Goal: Task Accomplishment & Management: Manage account settings

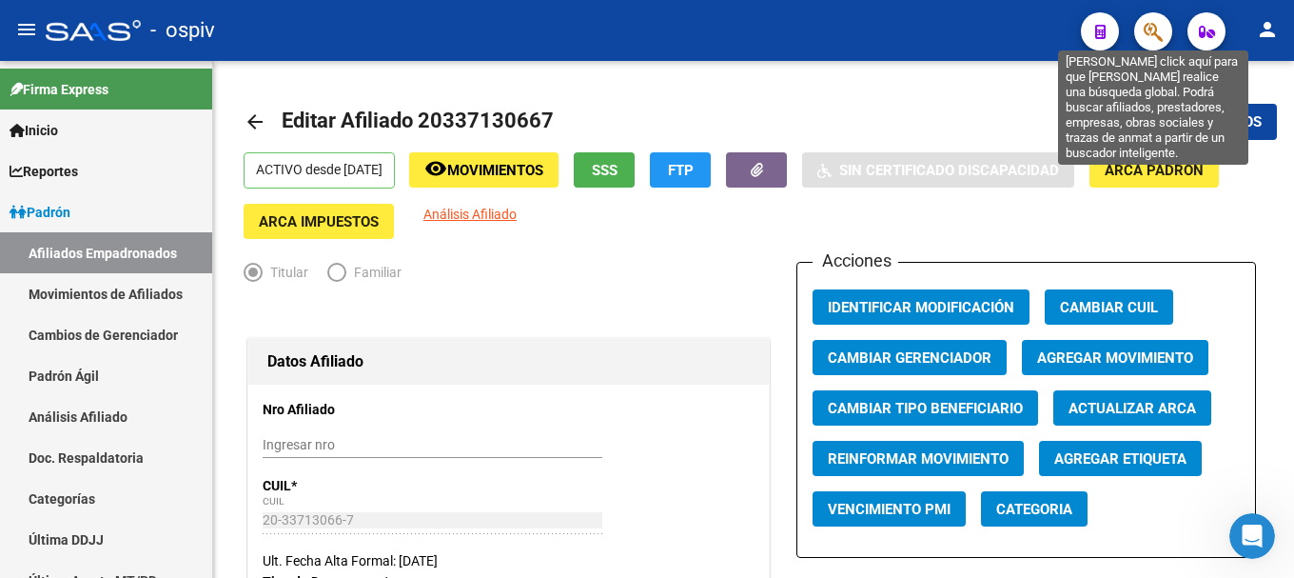
click at [1161, 26] on icon "button" at bounding box center [1153, 32] width 19 height 22
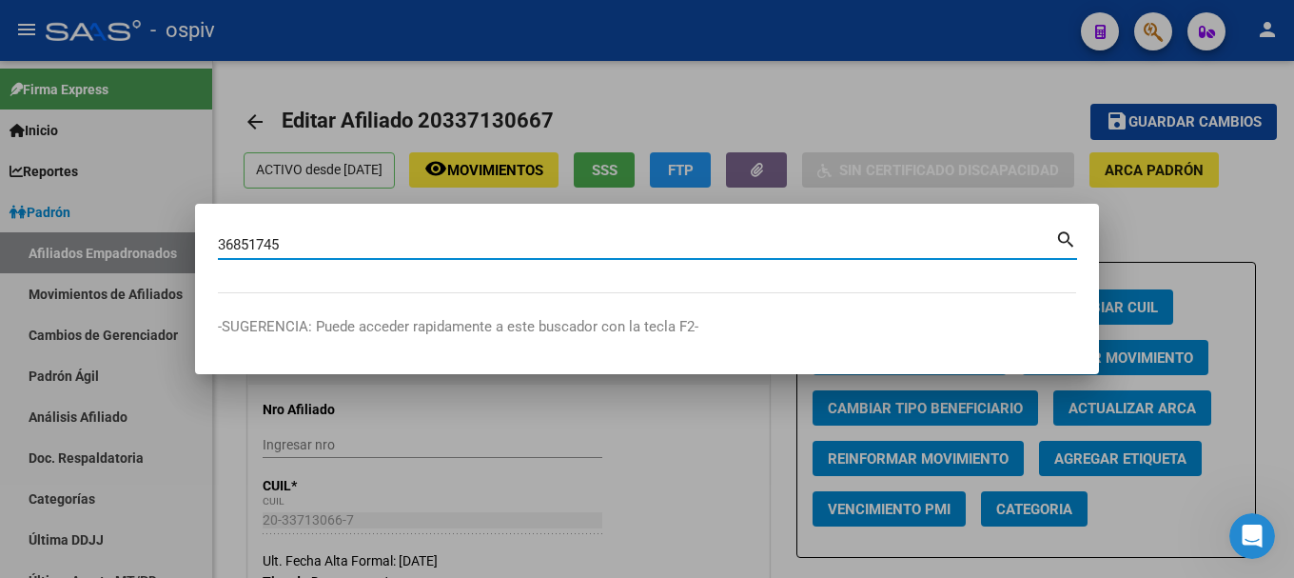
type input "36851745"
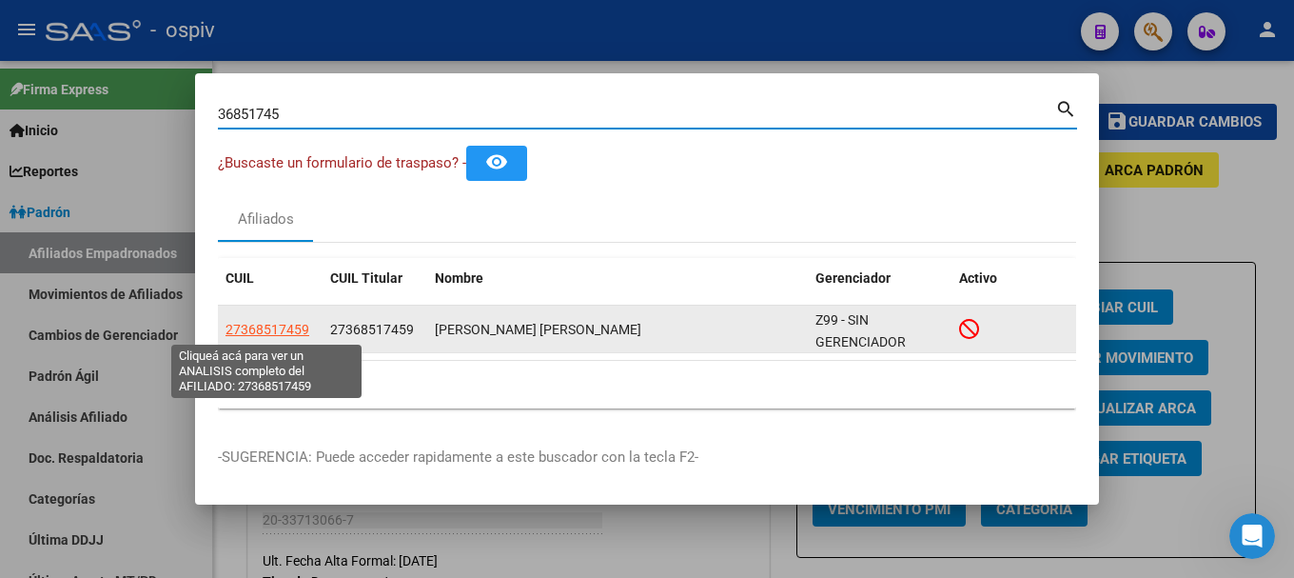
click at [273, 330] on span "27368517459" at bounding box center [268, 329] width 84 height 15
type textarea "27368517459"
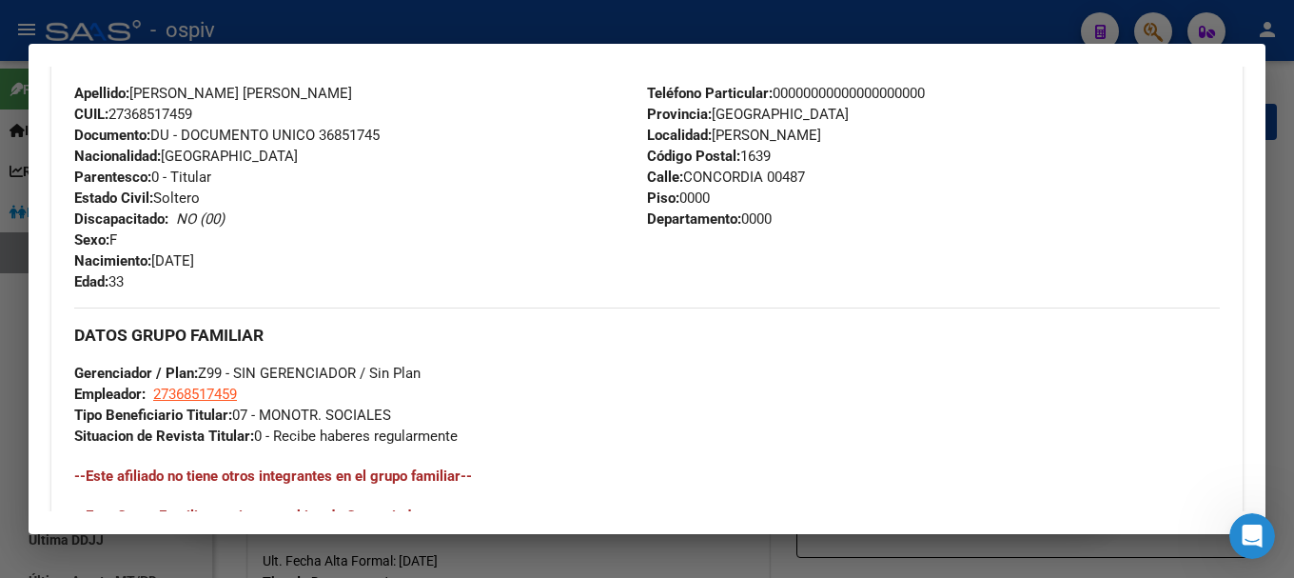
scroll to position [1042, 0]
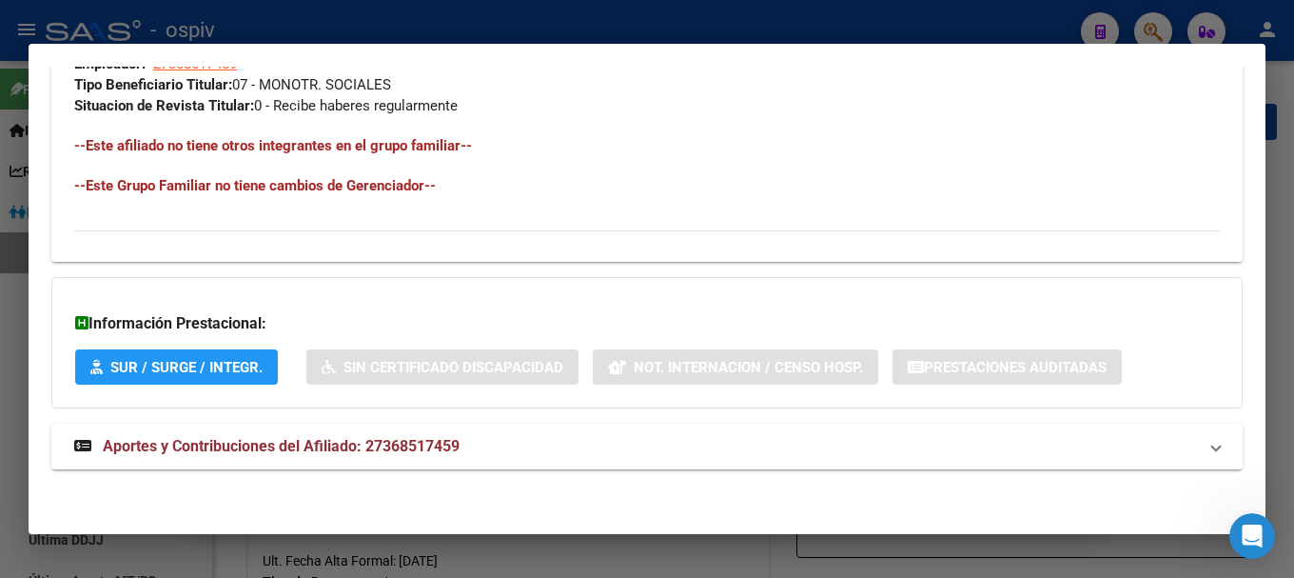
click at [479, 440] on mat-panel-title "Aportes y Contribuciones del Afiliado: 27368517459" at bounding box center [635, 446] width 1123 height 23
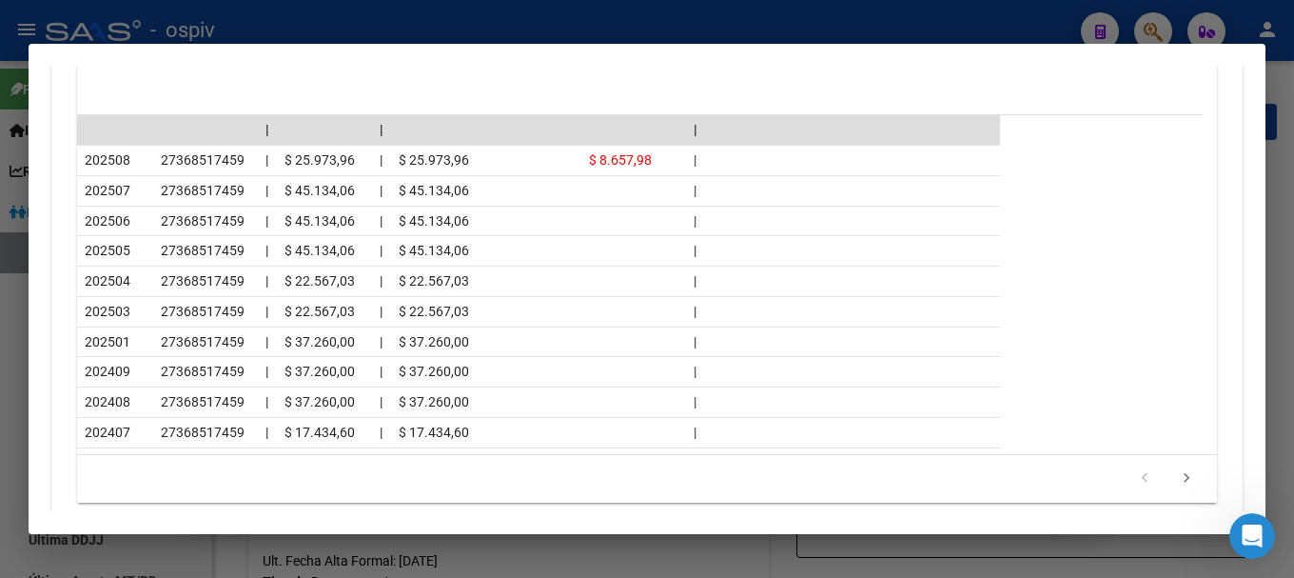
scroll to position [1849, 0]
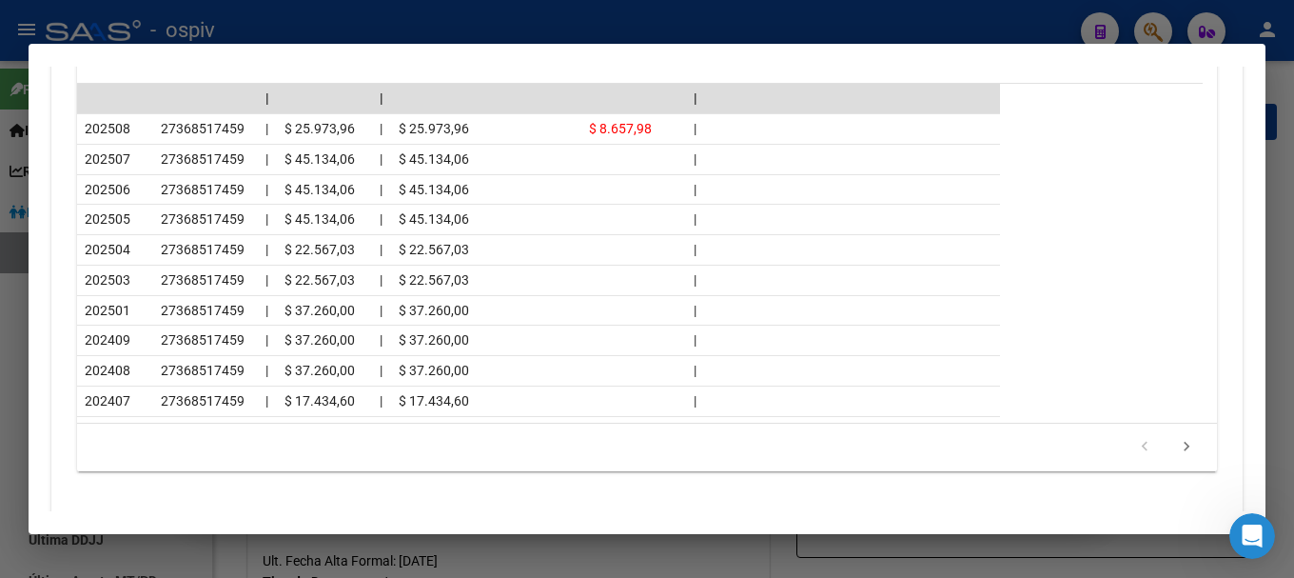
click at [0, 368] on div at bounding box center [647, 289] width 1294 height 578
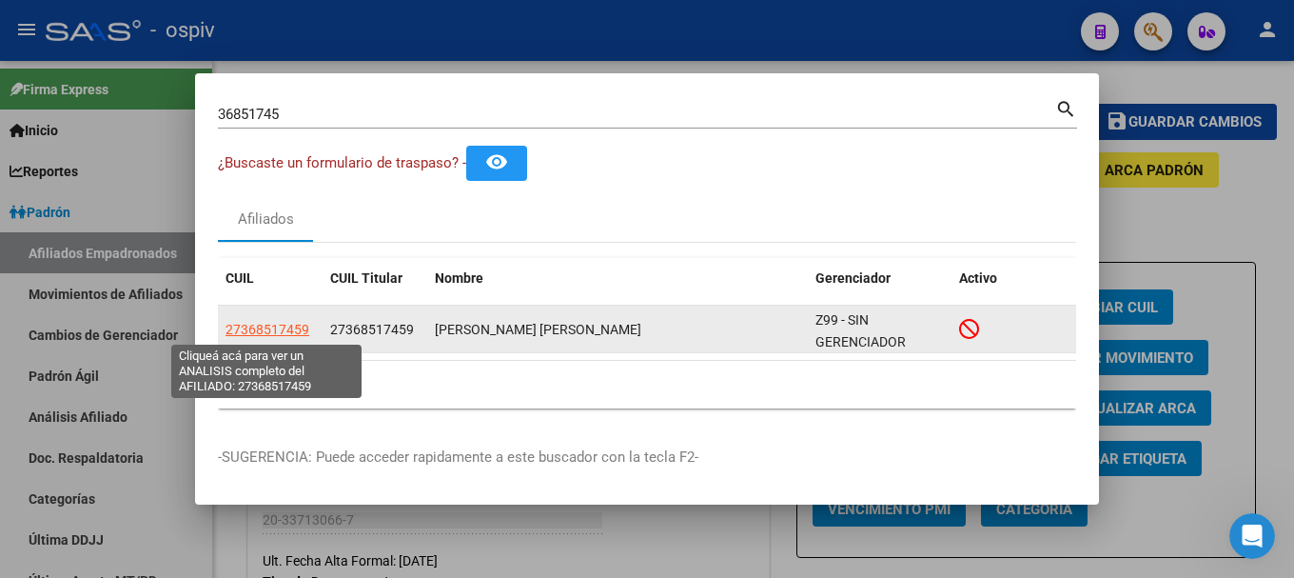
click at [245, 330] on span "27368517459" at bounding box center [268, 329] width 84 height 15
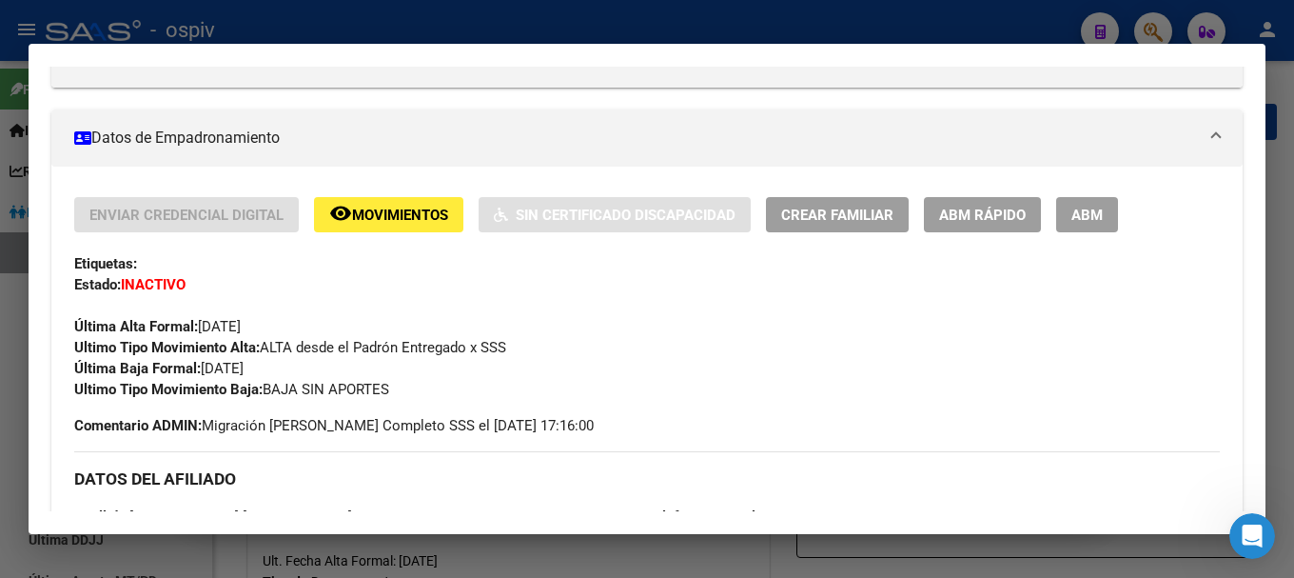
scroll to position [384, 0]
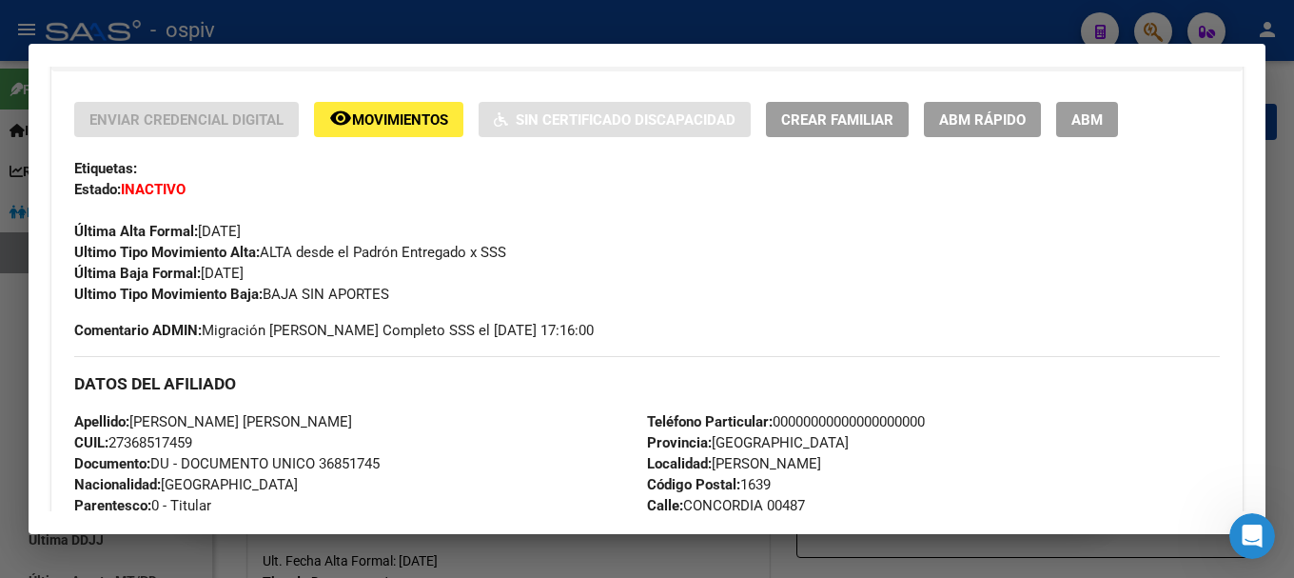
click at [1108, 131] on button "ABM" at bounding box center [1087, 119] width 62 height 35
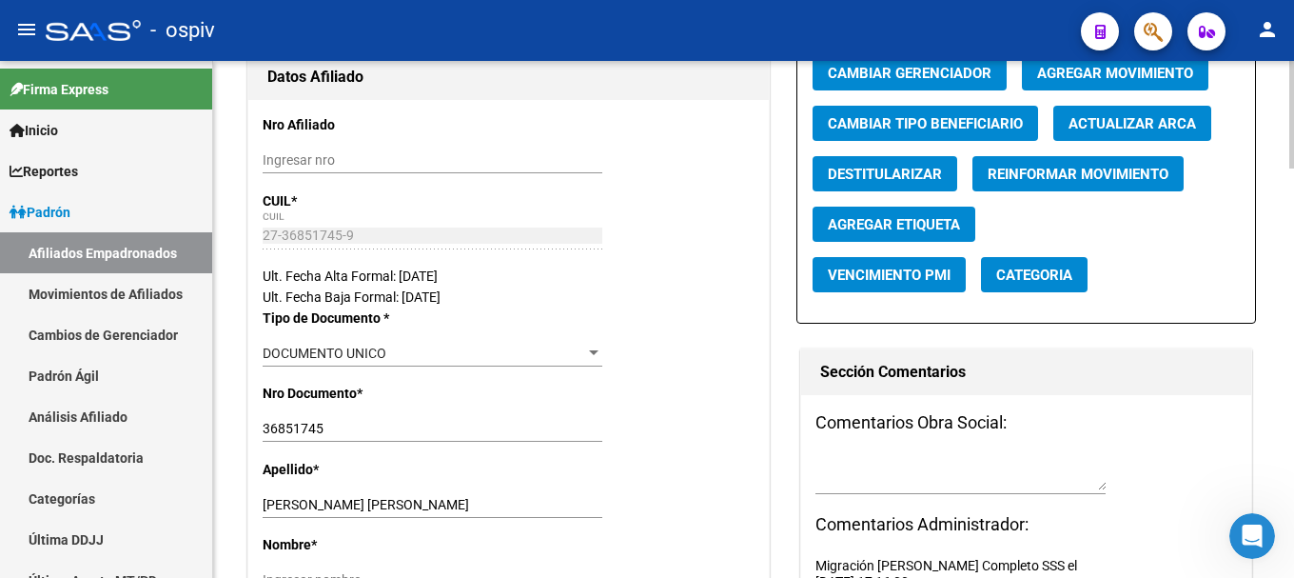
scroll to position [286, 0]
